Goal: Information Seeking & Learning: Learn about a topic

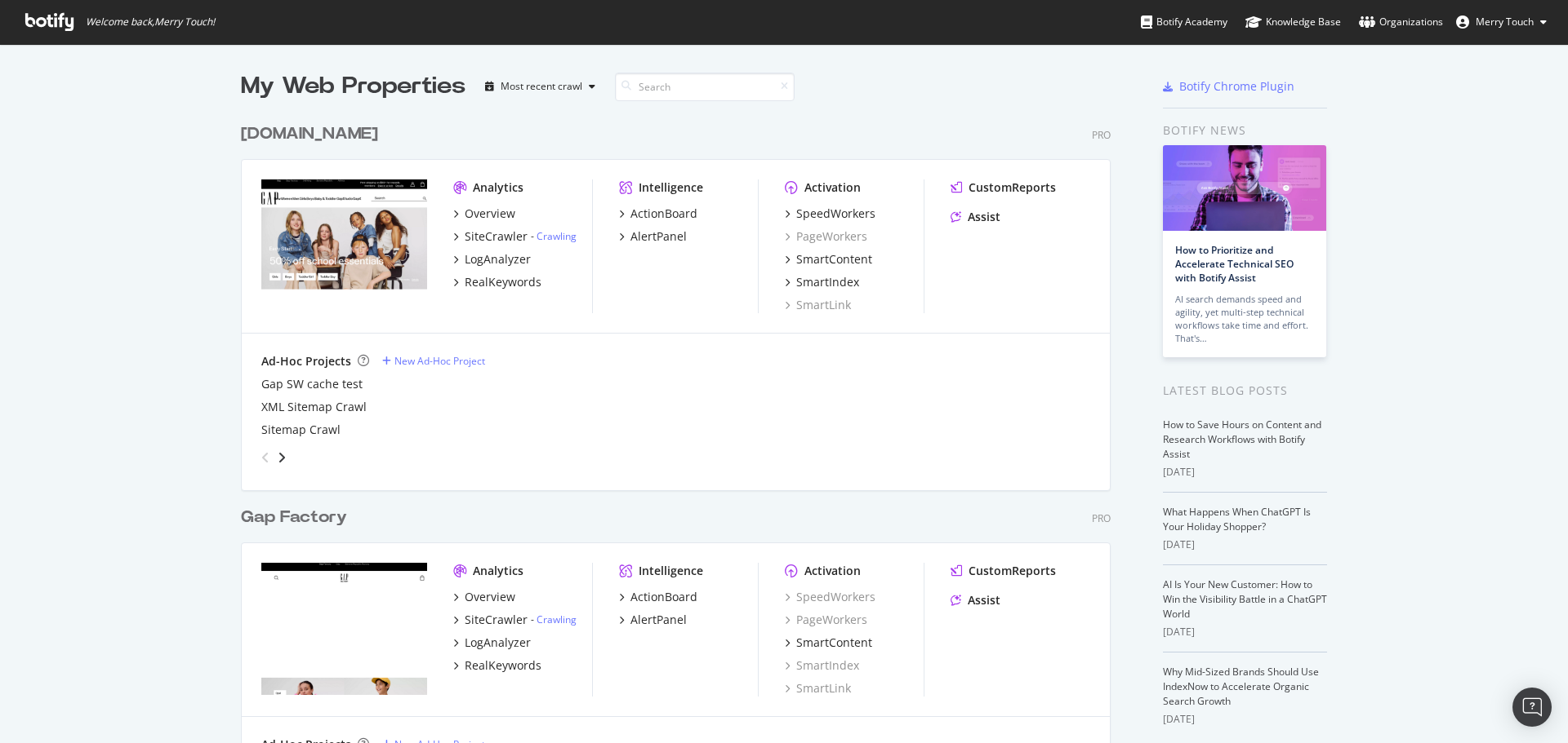
scroll to position [732, 1543]
click at [494, 285] on div "RealKeywords" at bounding box center [502, 282] width 77 height 16
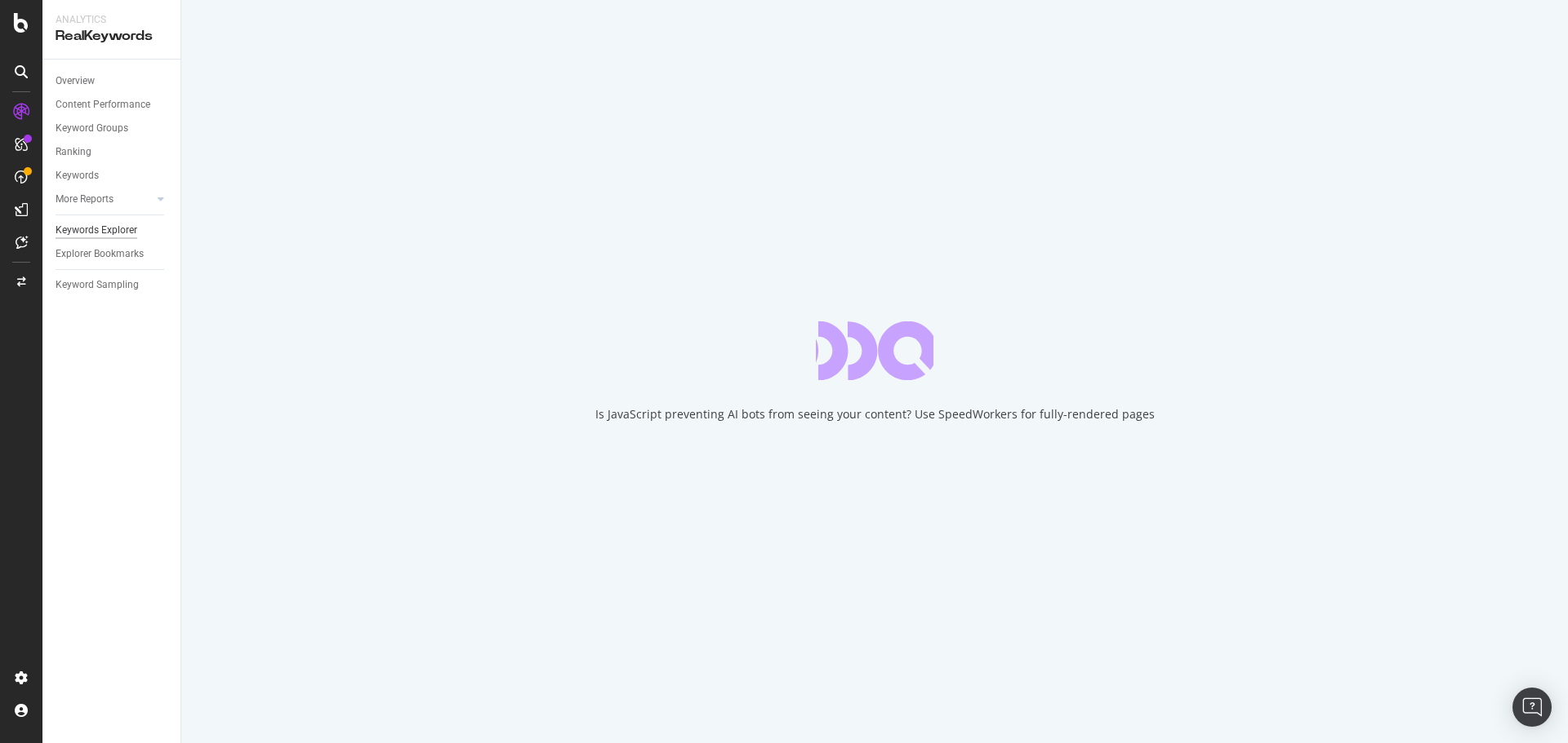
click at [109, 230] on div "Keywords Explorer" at bounding box center [96, 231] width 81 height 17
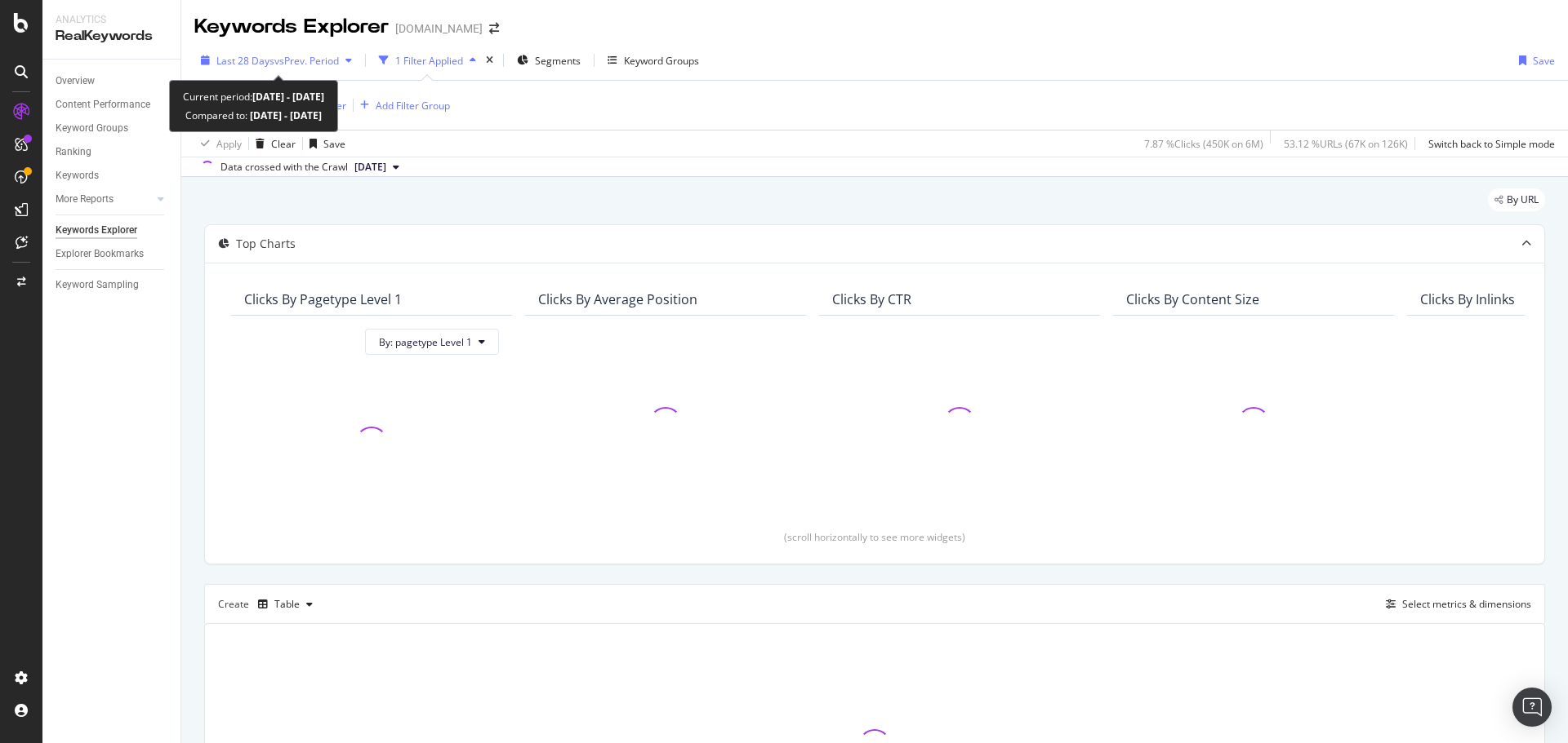
click at [302, 63] on span "vs Prev. Period" at bounding box center [306, 60] width 64 height 14
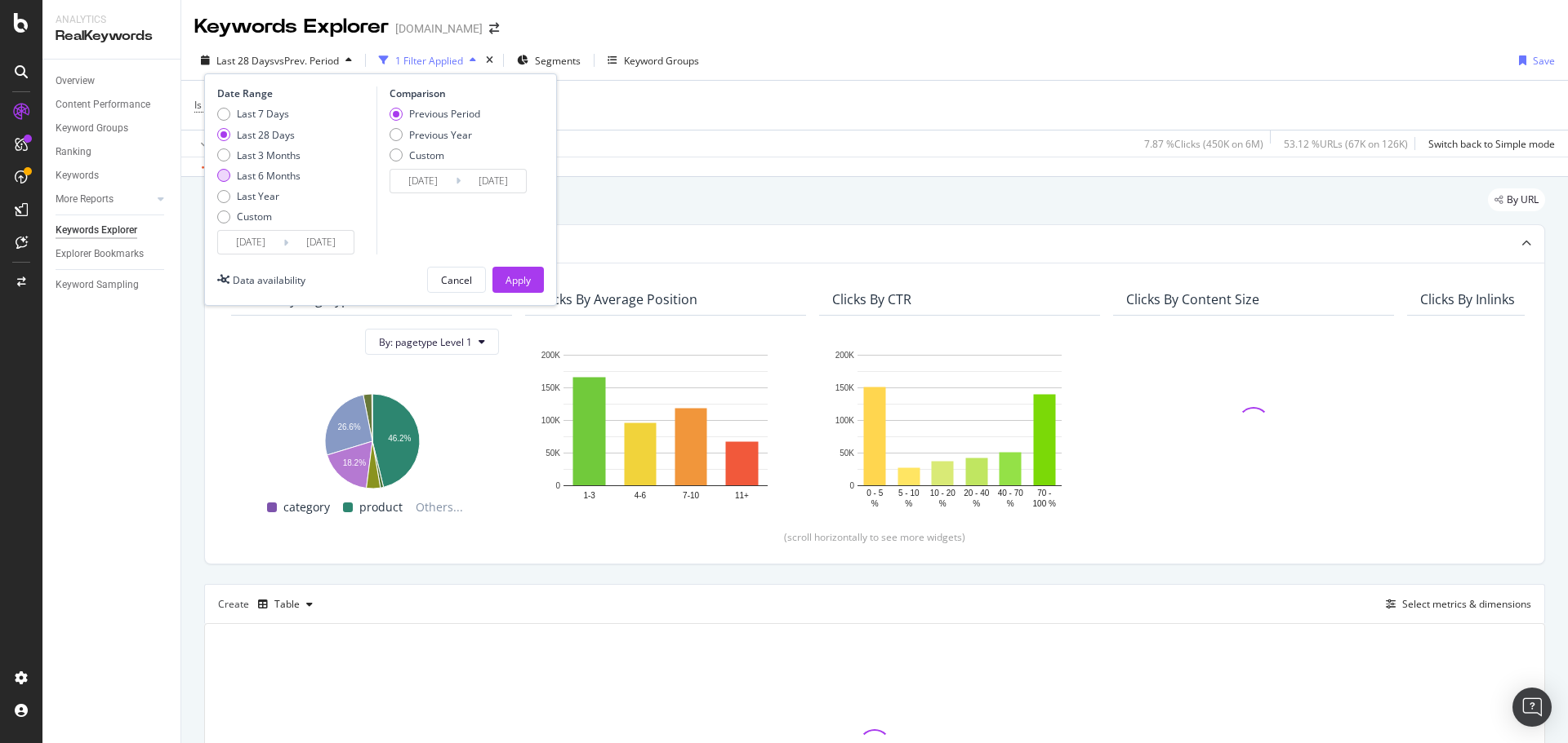
click at [238, 177] on div "Last 6 Months" at bounding box center [268, 176] width 63 height 14
type input "[DATE]"
click at [451, 138] on div "Previous Year" at bounding box center [441, 135] width 62 height 14
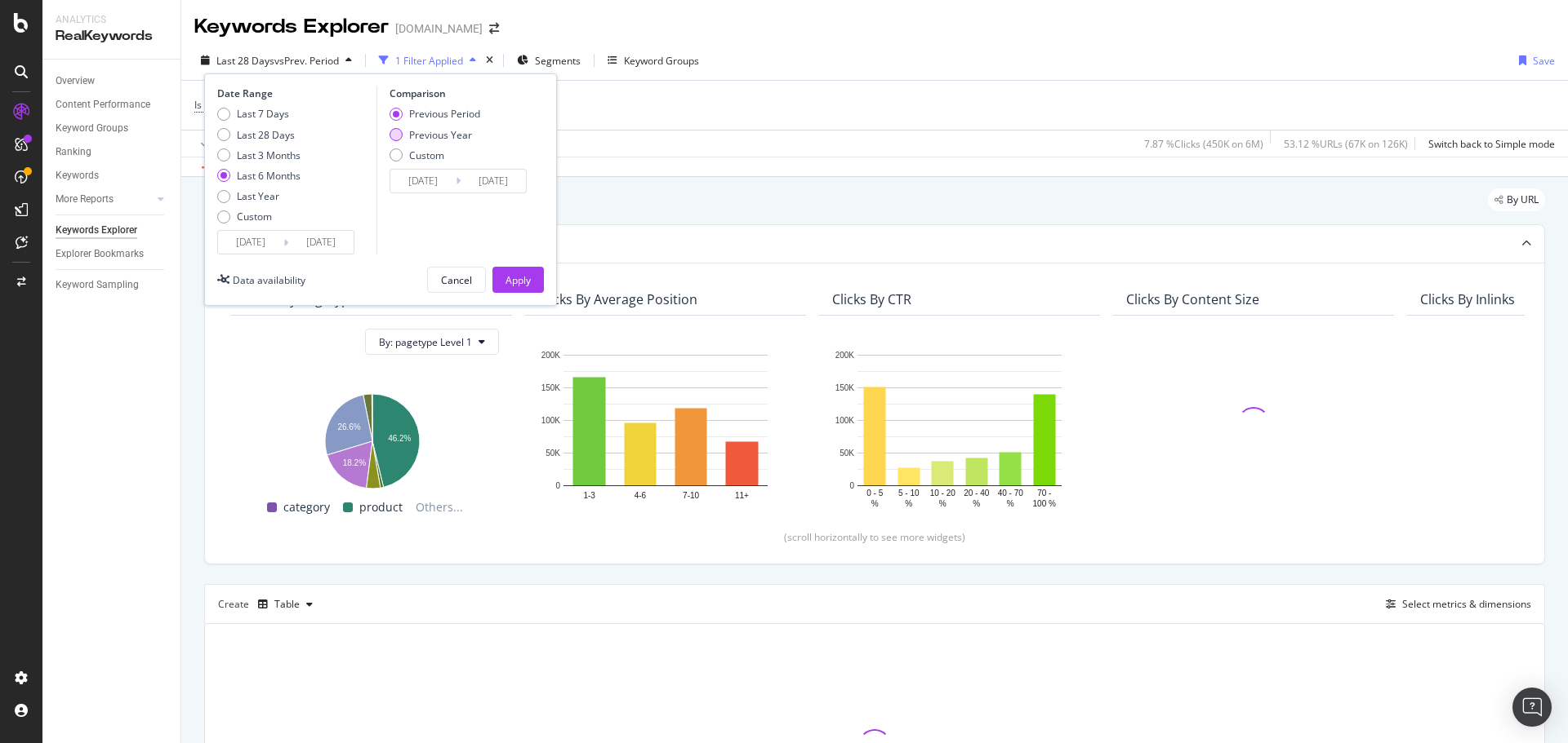
type input "[DATE]"
click at [507, 266] on div "Date Range Last 7 Days Last 28 Days Last 3 Months Last 6 Months Last Year Custo…" at bounding box center [380, 190] width 353 height 233
click at [510, 271] on div "Apply" at bounding box center [517, 280] width 26 height 25
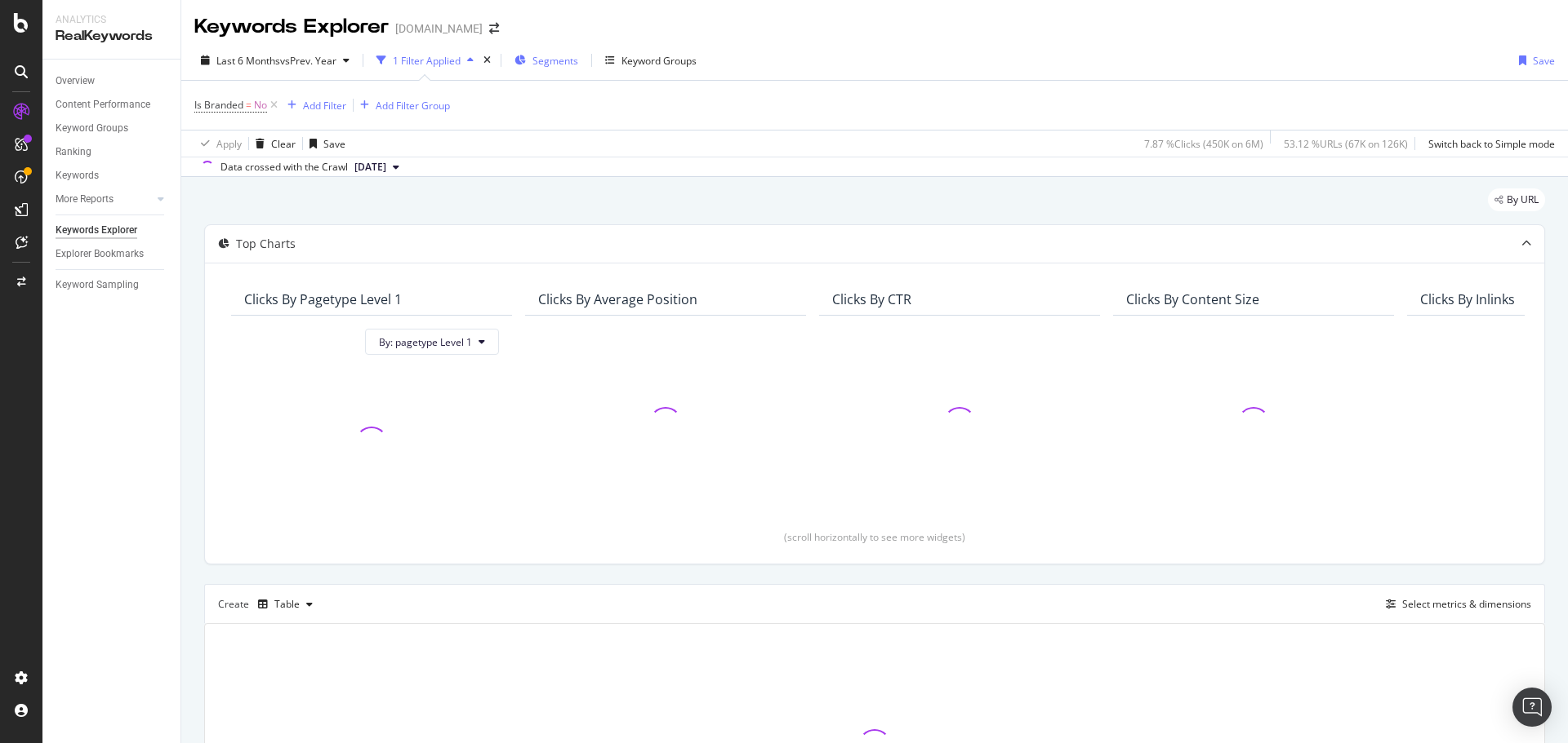
click at [555, 62] on span "Segments" at bounding box center [555, 60] width 45 height 14
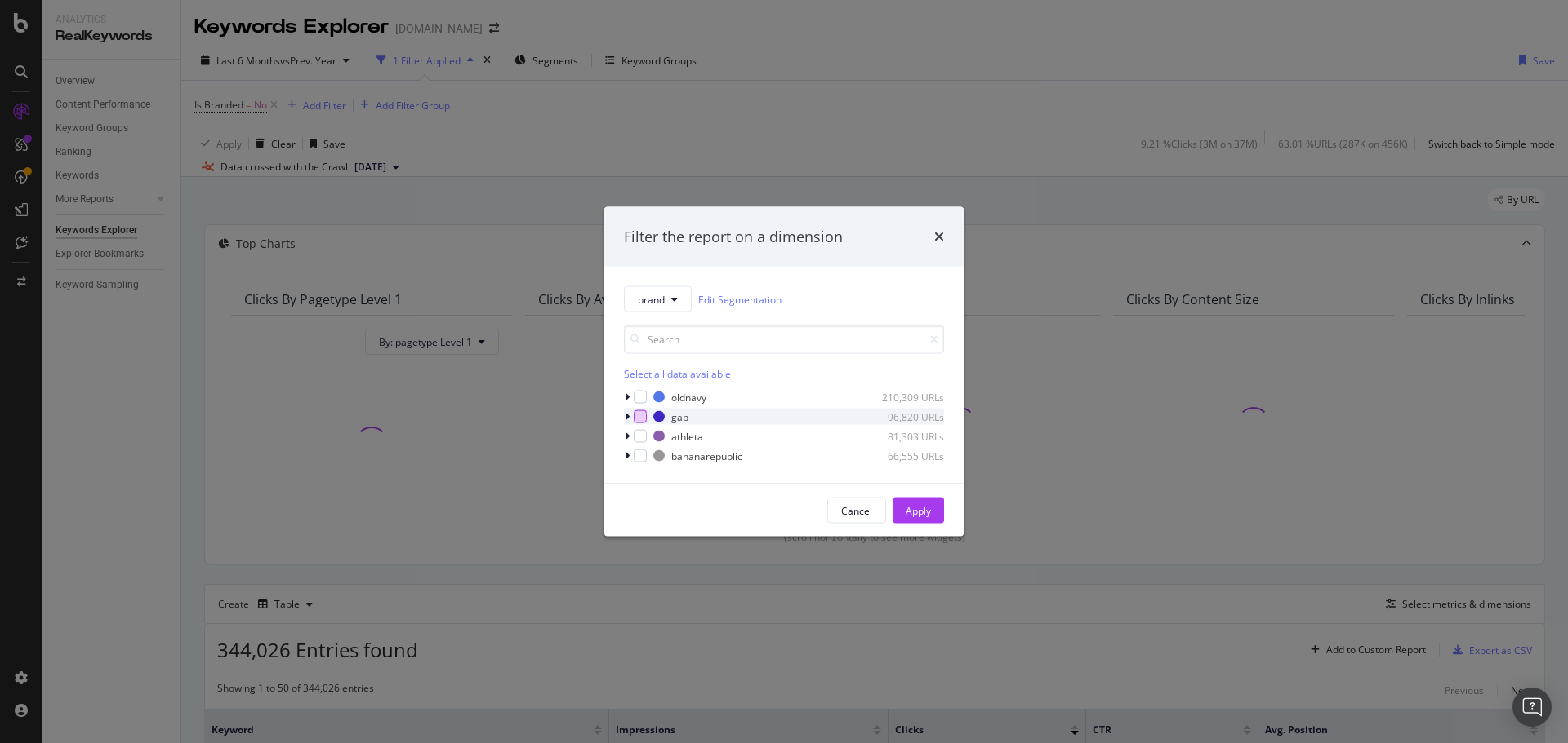
click at [645, 419] on div "modal" at bounding box center [640, 417] width 13 height 13
click at [911, 510] on div "Apply" at bounding box center [917, 510] width 26 height 14
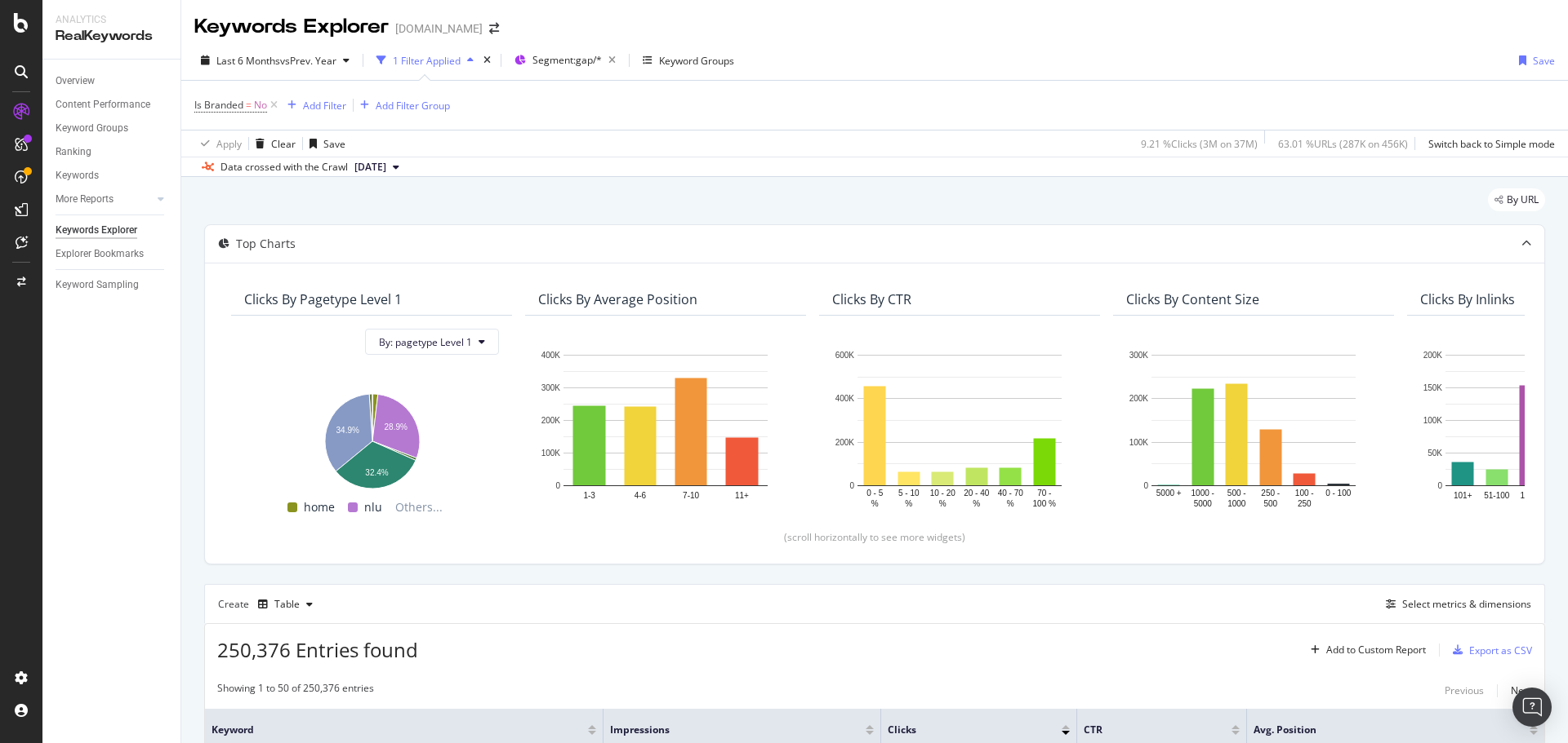
click at [998, 204] on div "By URL" at bounding box center [875, 206] width 1341 height 36
click at [276, 103] on icon at bounding box center [273, 105] width 14 height 16
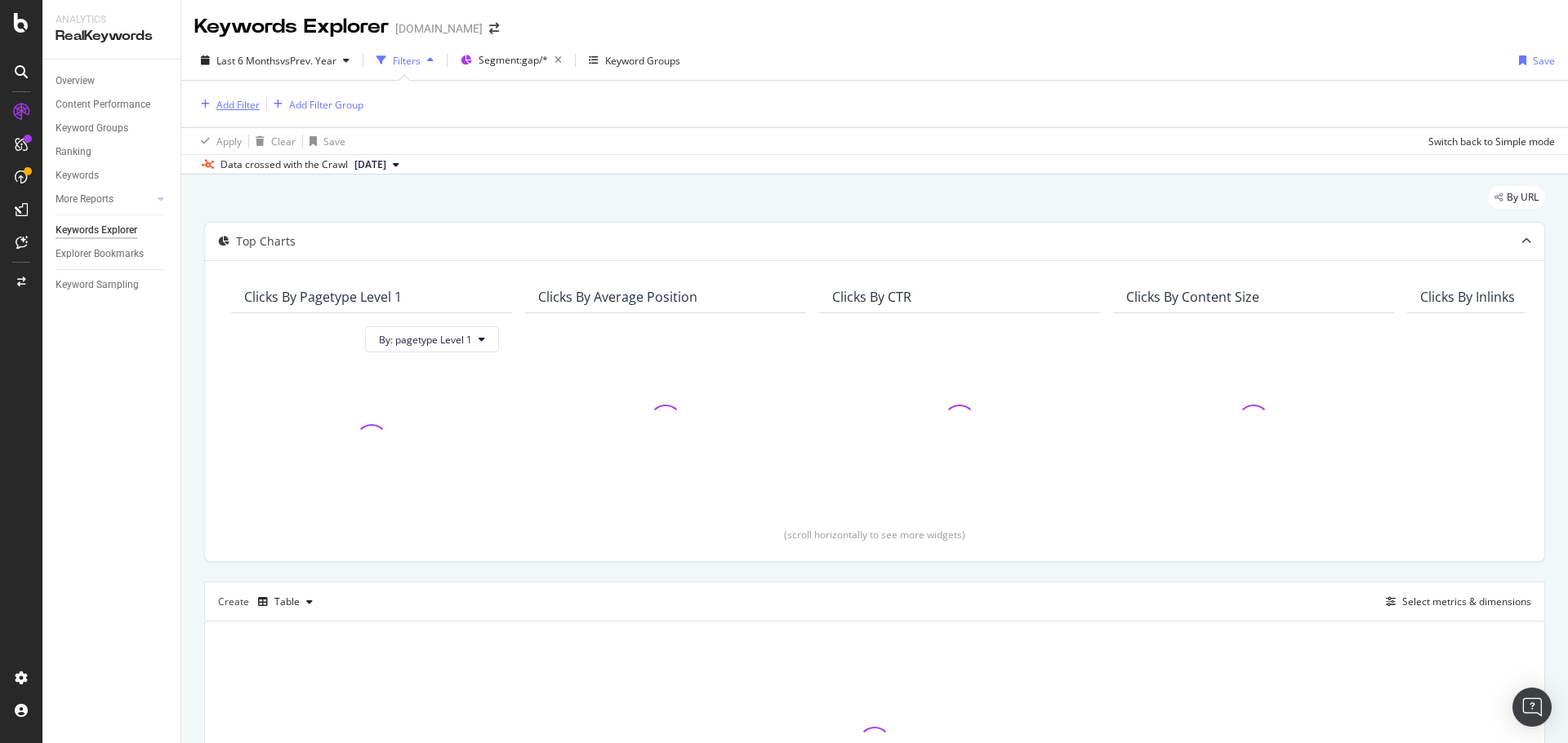
click at [242, 109] on div "Add Filter" at bounding box center [238, 105] width 44 height 14
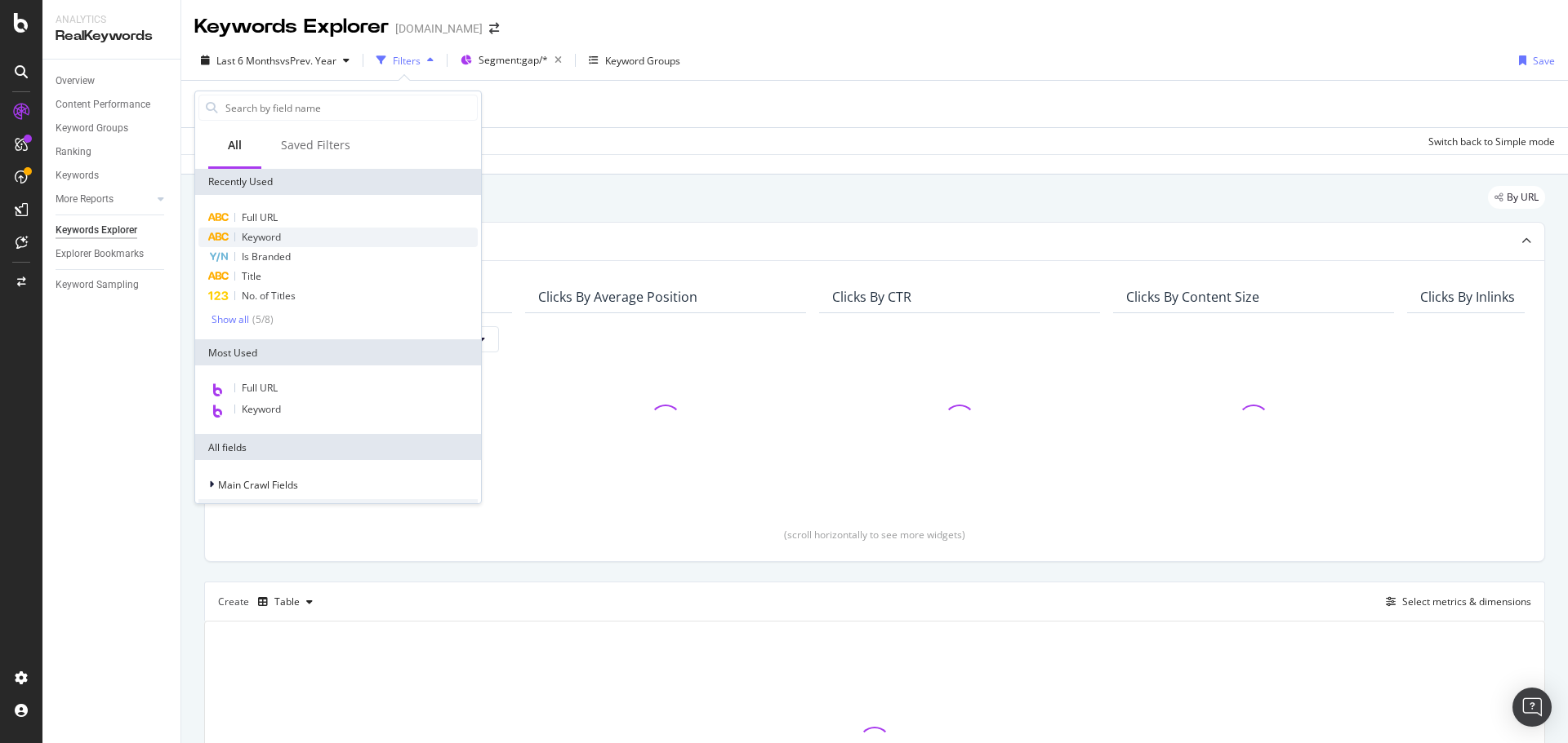
click at [256, 239] on span "Keyword" at bounding box center [261, 236] width 39 height 14
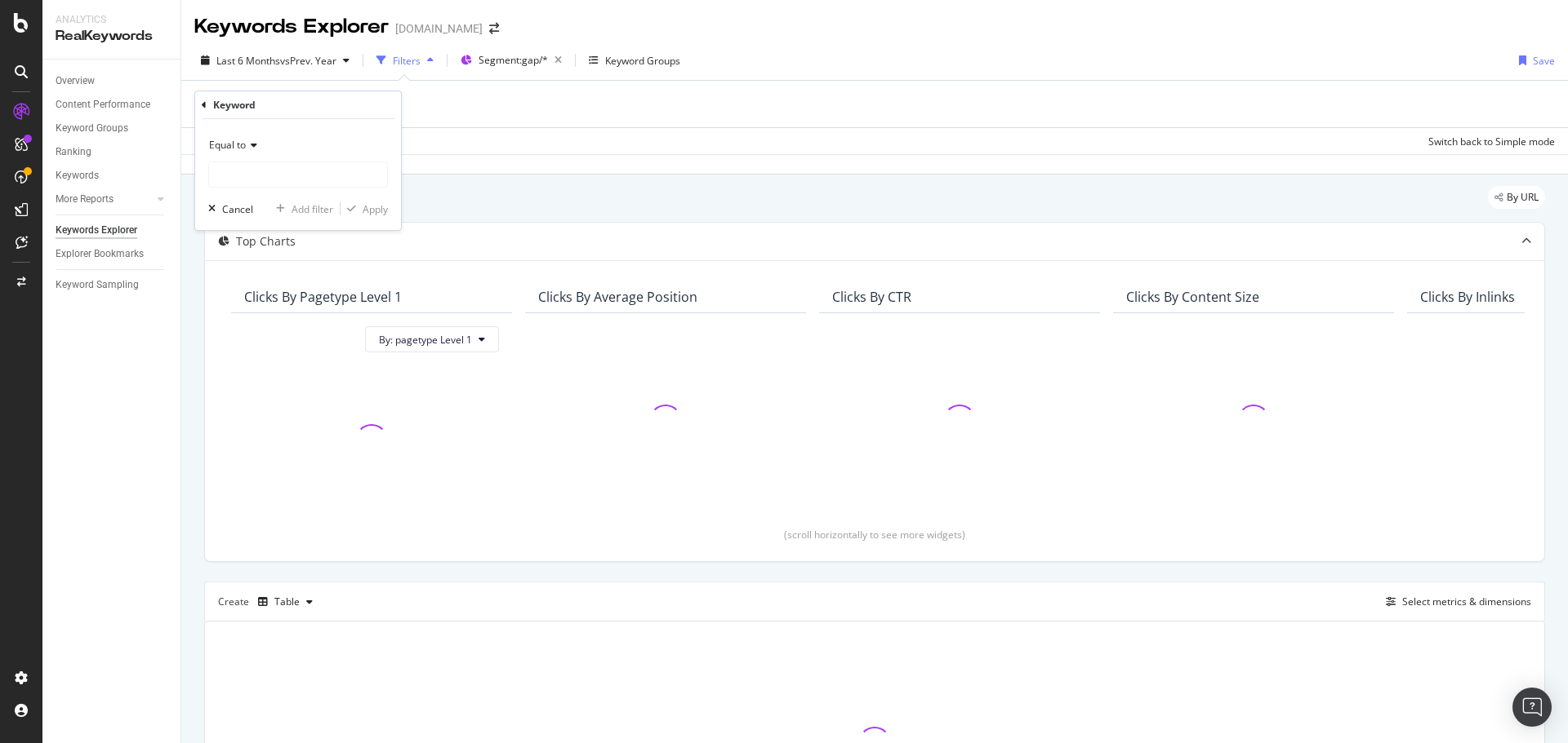
click at [255, 152] on div "Equal to" at bounding box center [298, 146] width 180 height 26
click at [272, 308] on div "Contains" at bounding box center [299, 306] width 175 height 21
click at [279, 178] on input "text" at bounding box center [298, 175] width 178 height 26
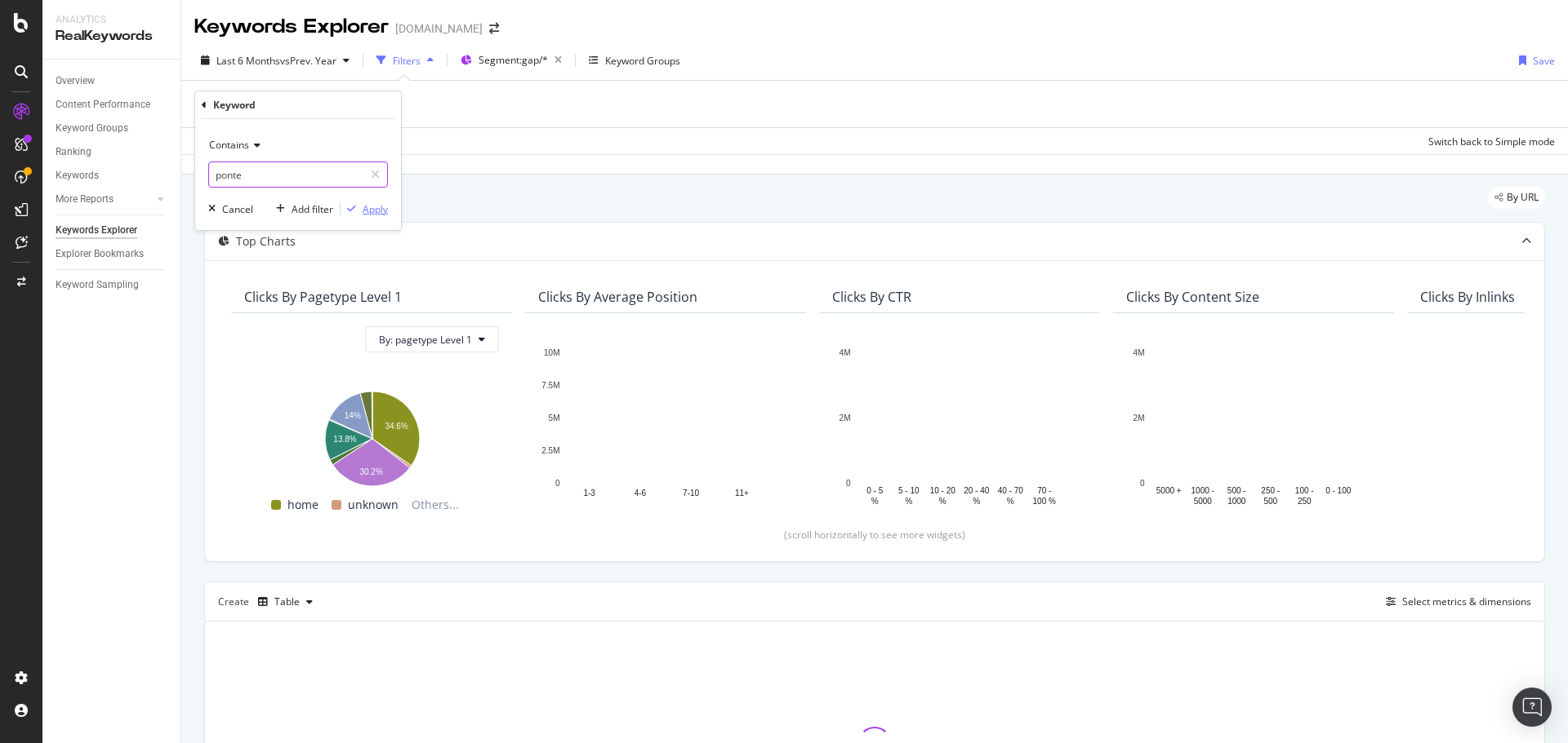
type input "ponte"
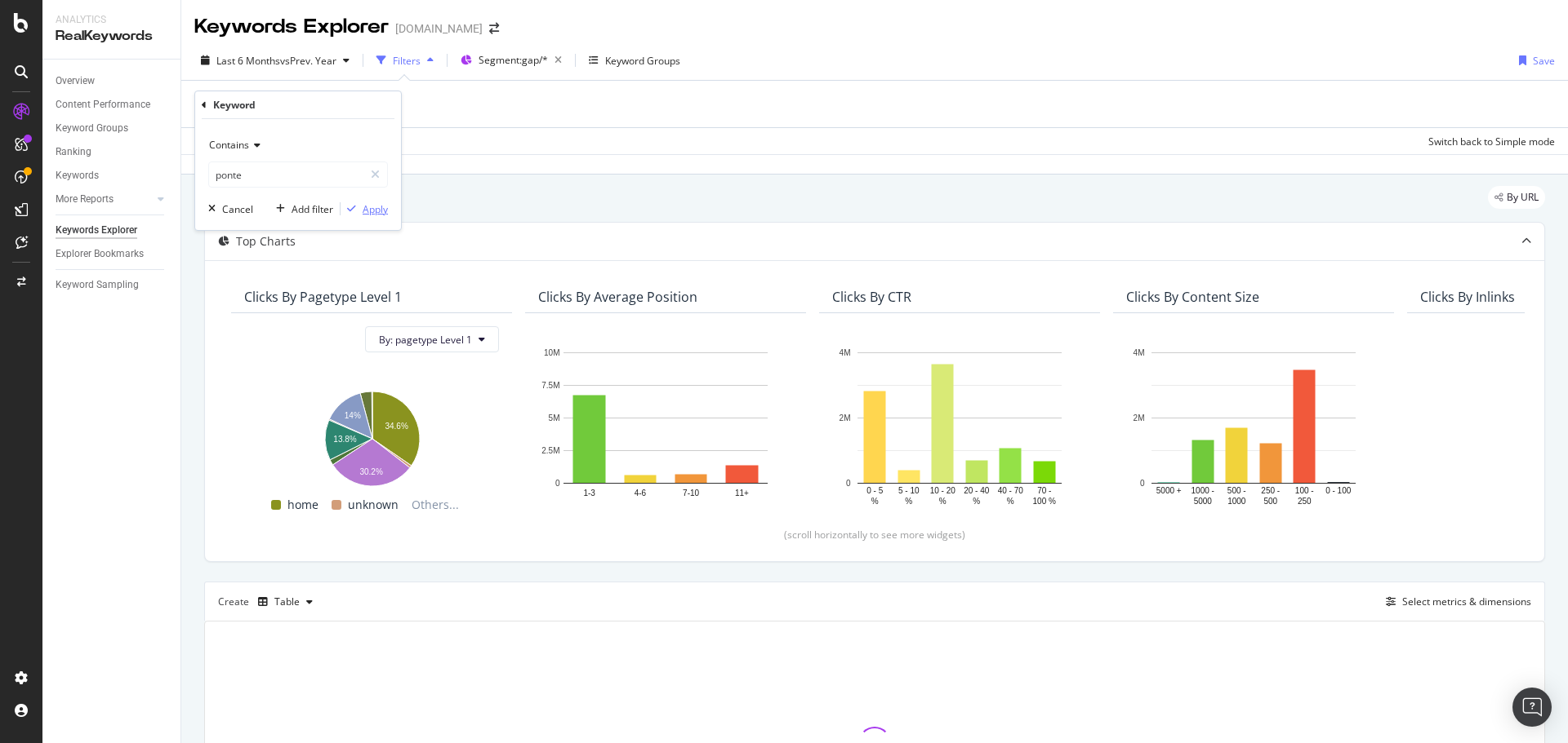
click at [361, 212] on div "button" at bounding box center [351, 209] width 22 height 9
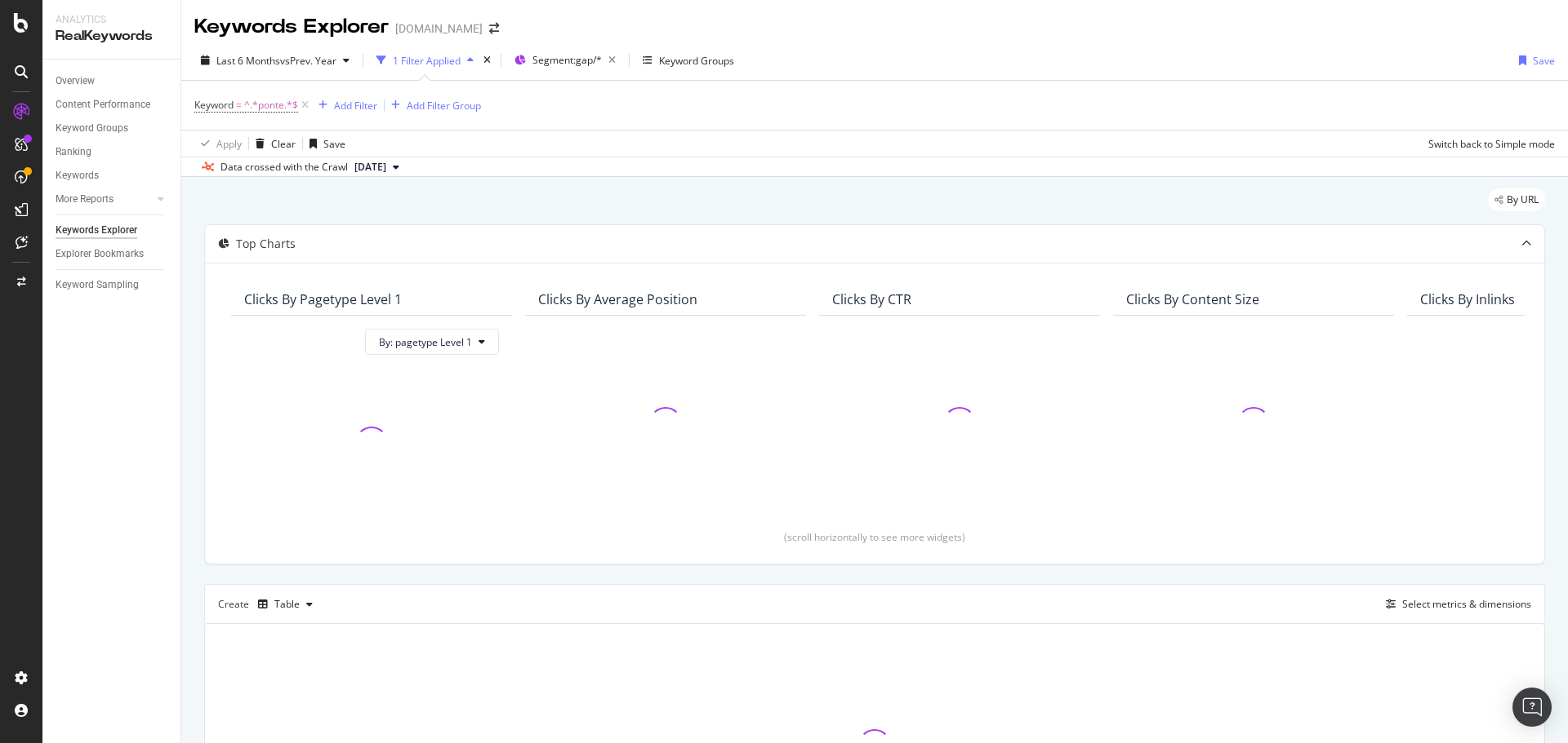
click at [187, 351] on div "By URL Top Charts Clicks By pagetype Level 1 By: pagetype Level 1 Clicks By Ave…" at bounding box center [875, 551] width 1386 height 749
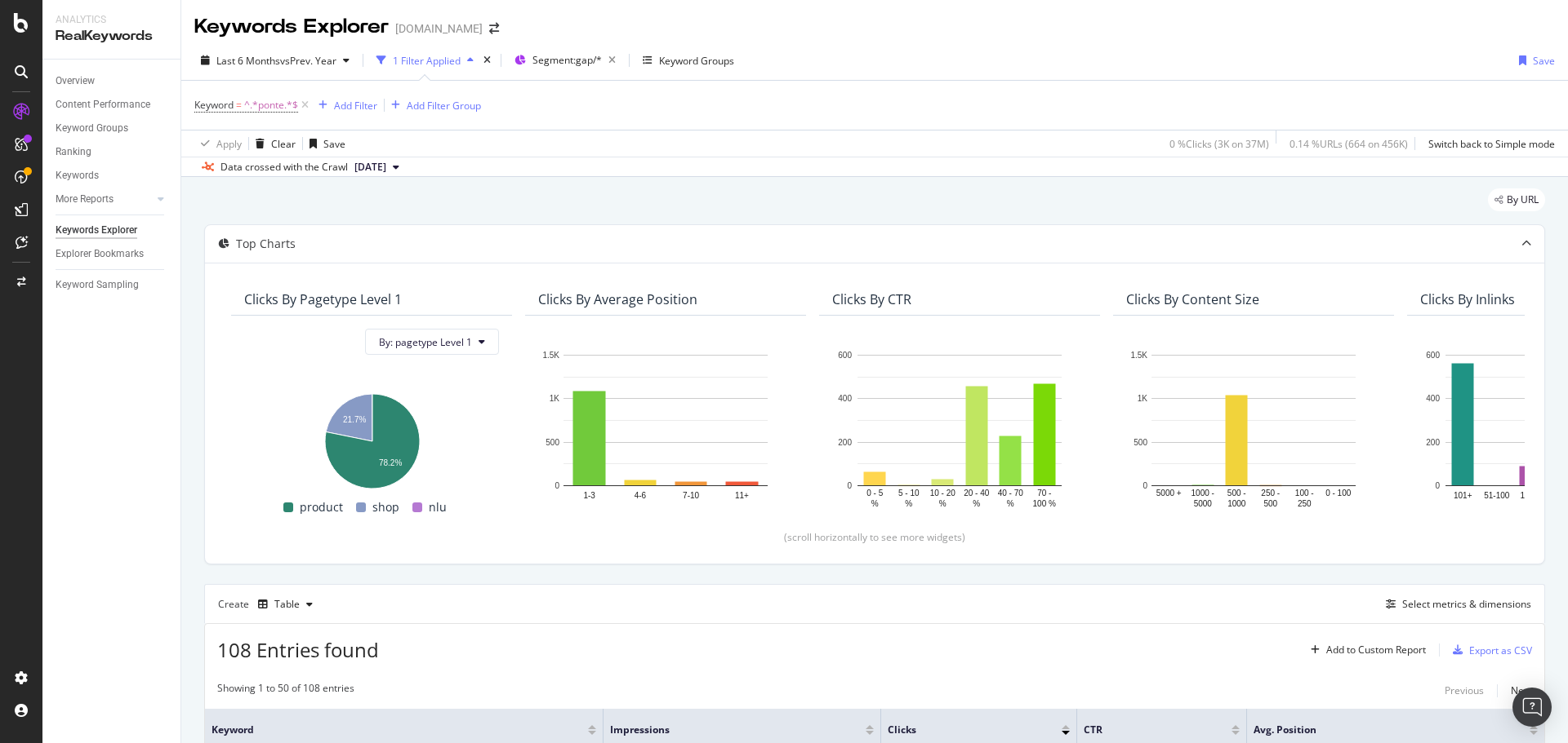
click at [863, 45] on div "Last 6 Months vs Prev. Year 1 Filter Applied Segment: gap/* Keyword Groups Save…" at bounding box center [875, 109] width 1386 height 136
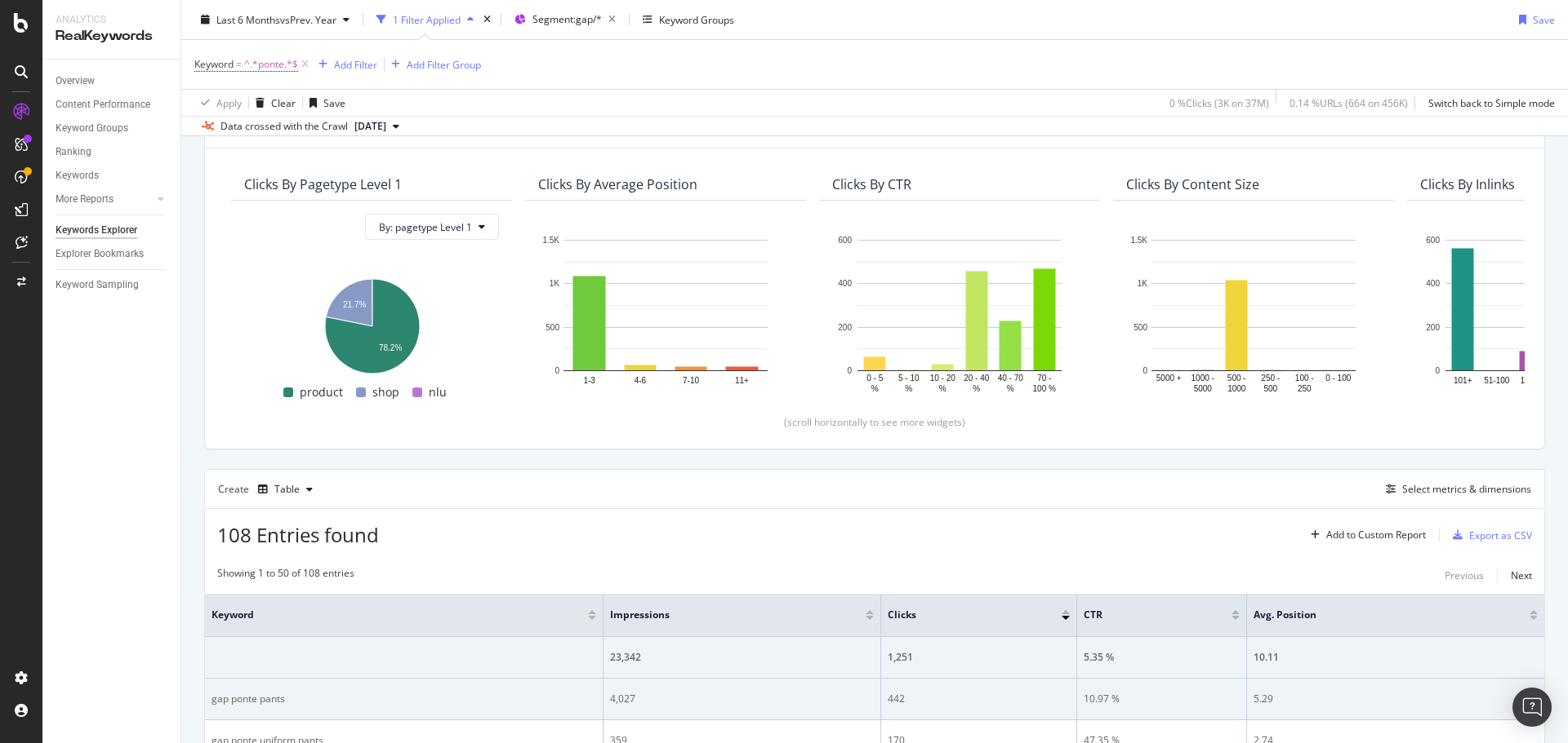
scroll to position [81, 0]
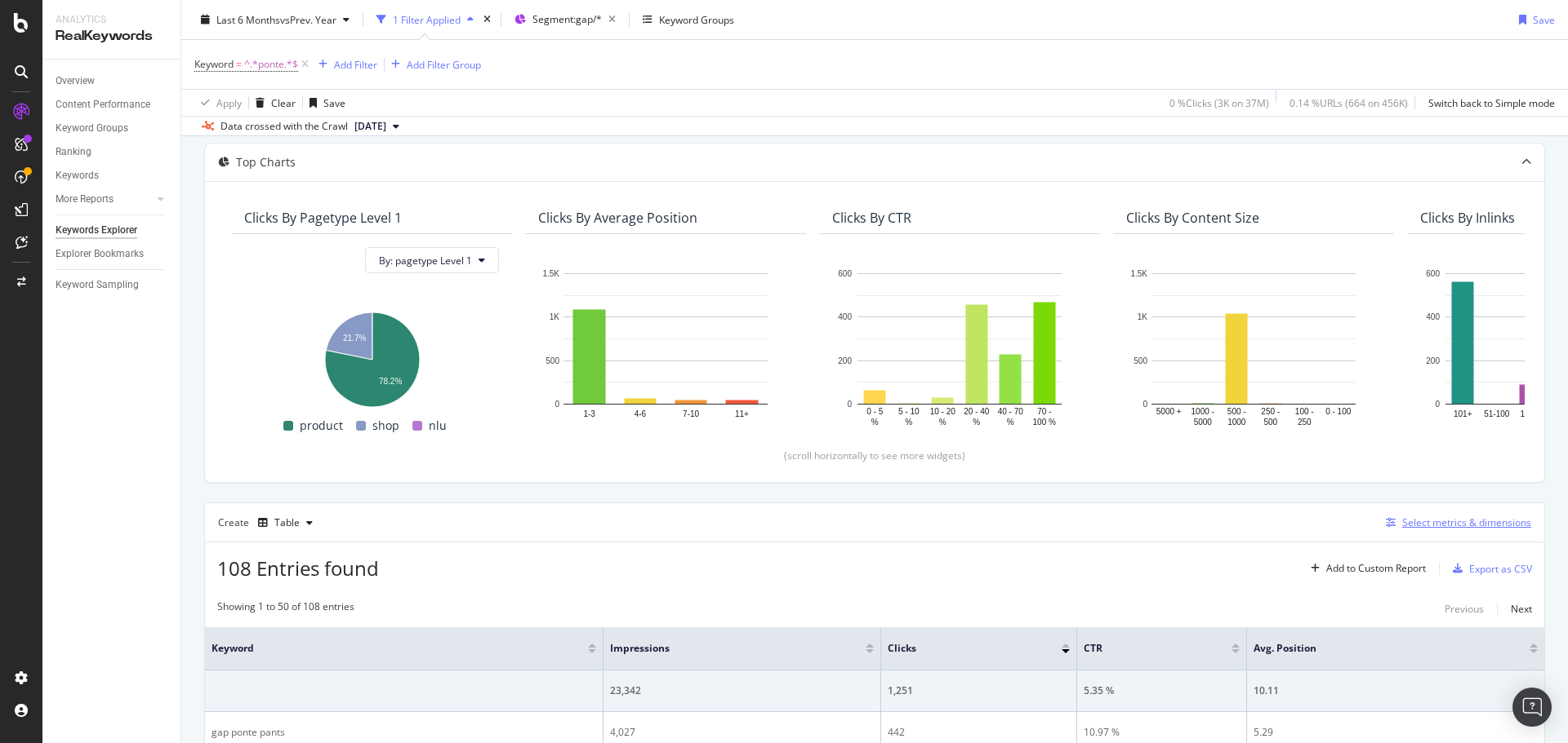
click at [1413, 525] on div "Select metrics & dimensions" at bounding box center [1466, 523] width 129 height 14
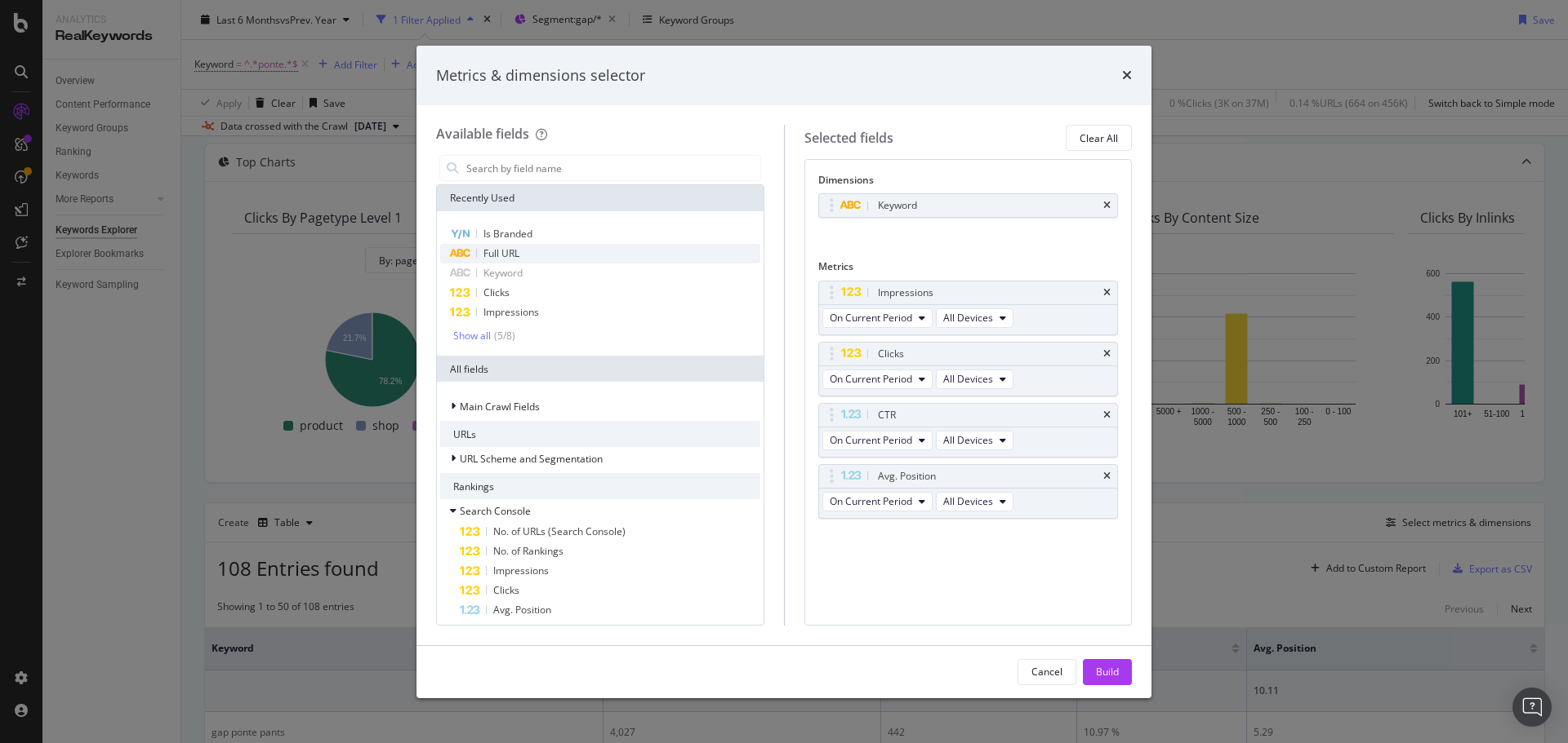
click at [595, 257] on div "Full URL" at bounding box center [600, 253] width 320 height 20
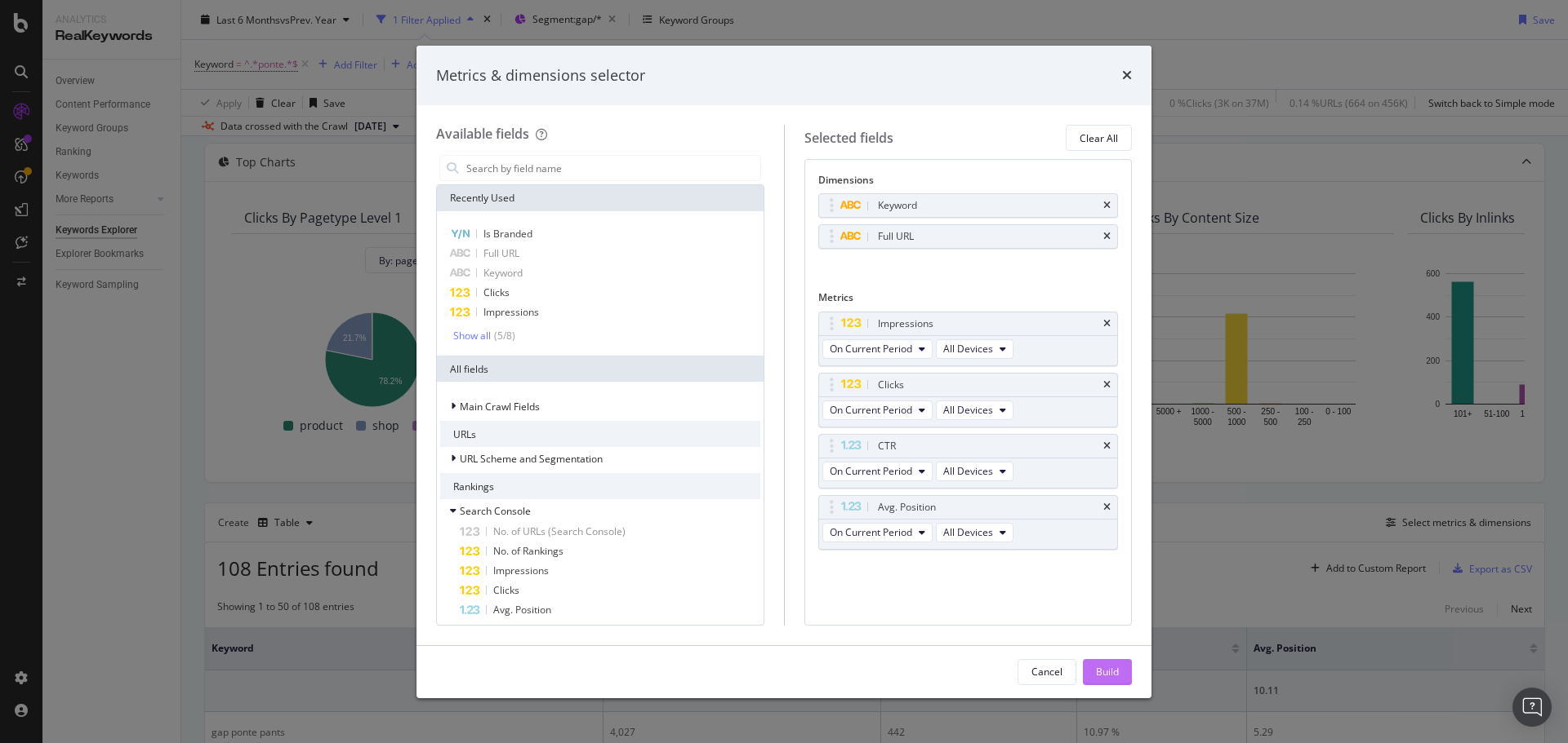
click at [1096, 679] on div "Build" at bounding box center [1107, 672] width 23 height 14
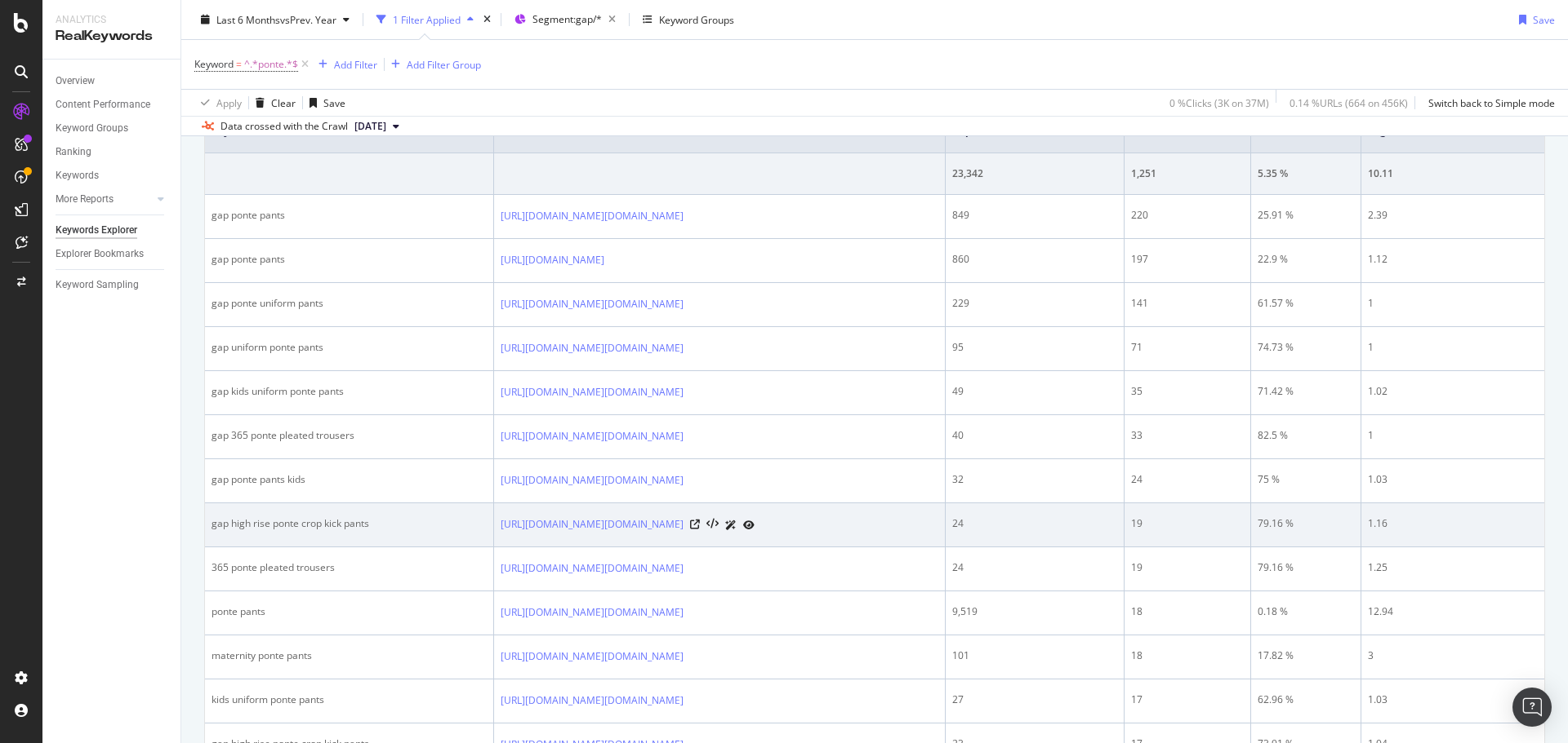
scroll to position [571, 0]
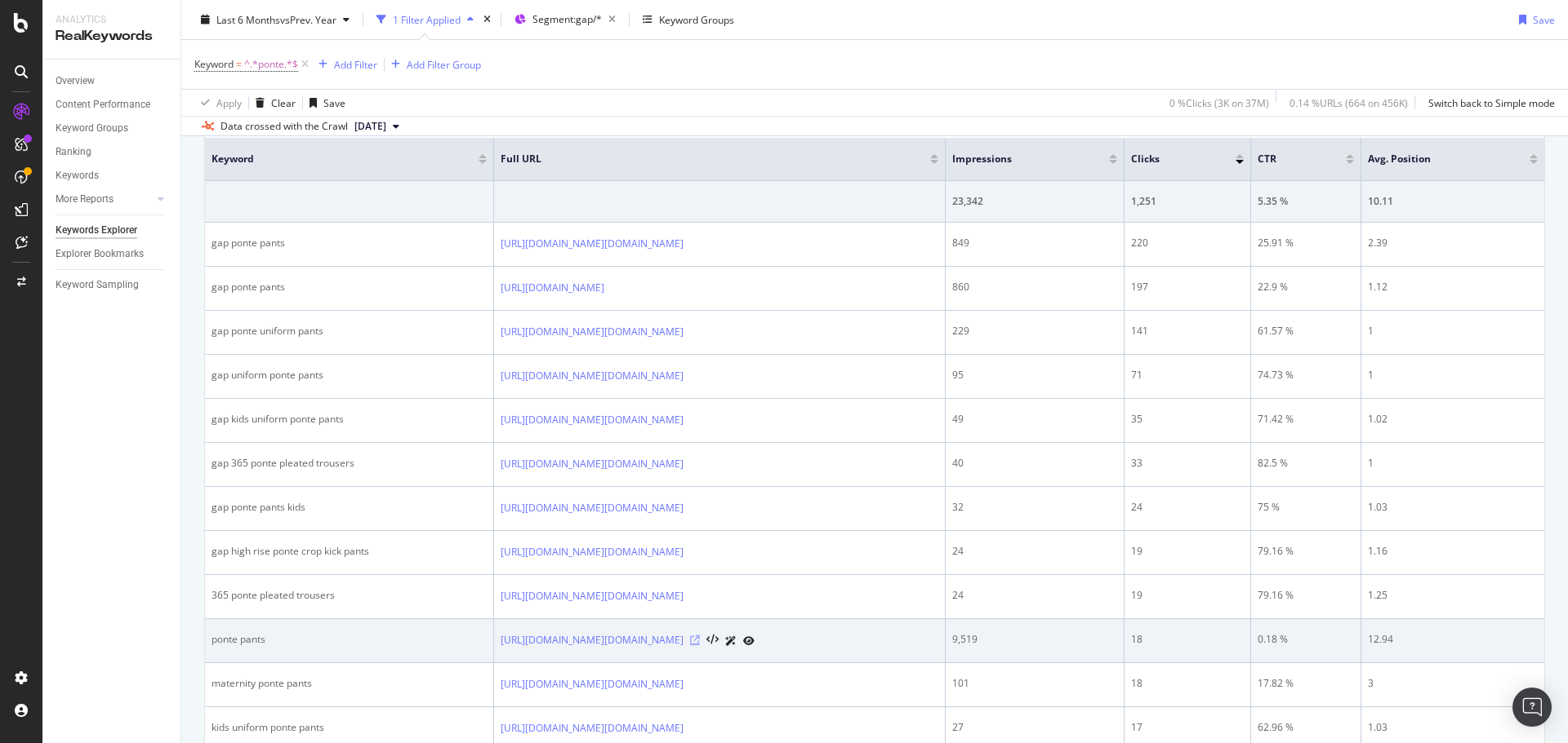
click at [700, 645] on icon at bounding box center [695, 641] width 9 height 9
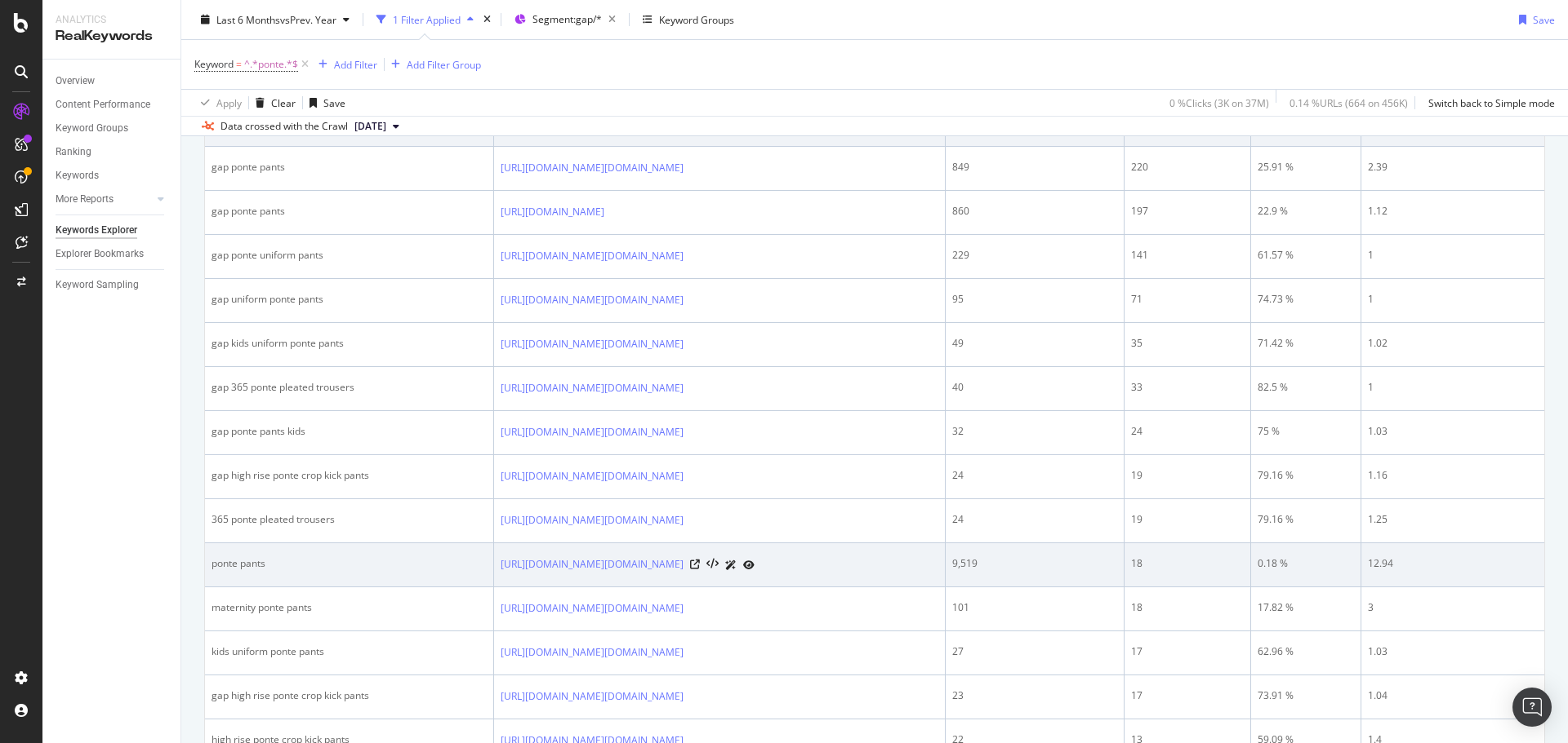
scroll to position [653, 0]
